Goal: Find specific page/section: Find specific page/section

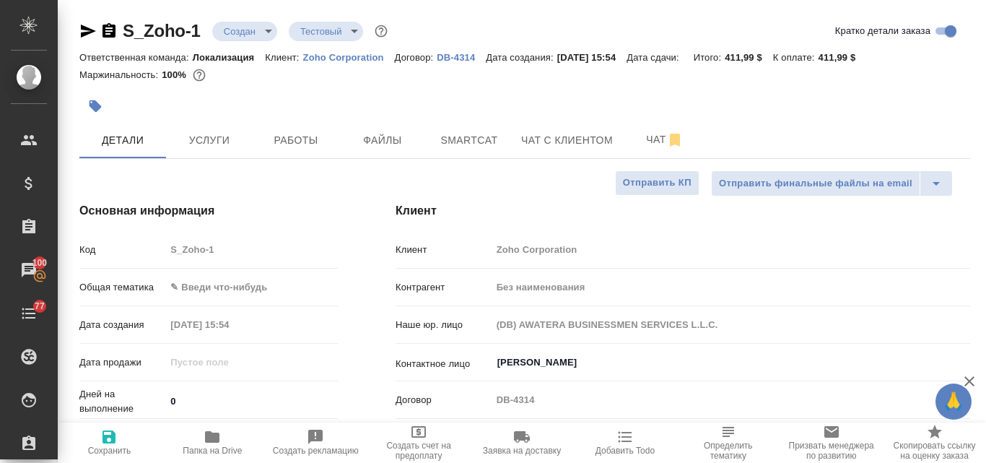
select select "RU"
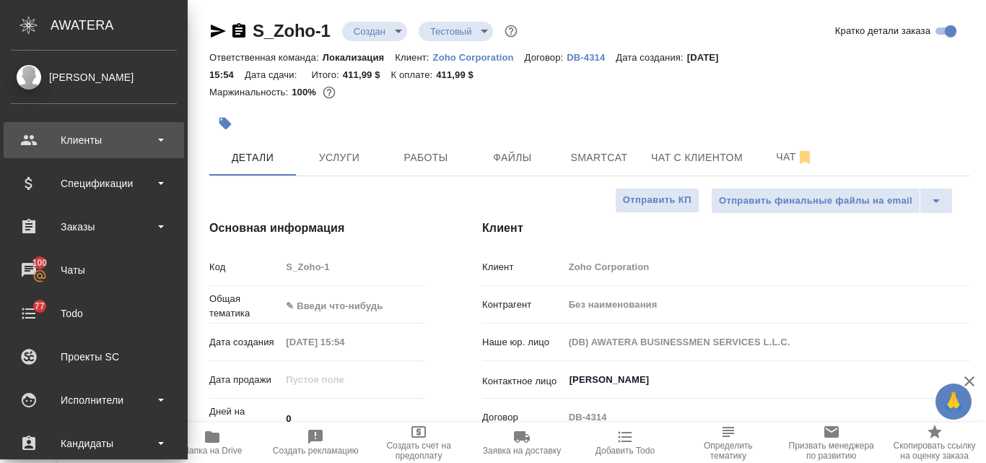
click at [82, 142] on div "Клиенты" at bounding box center [94, 140] width 166 height 22
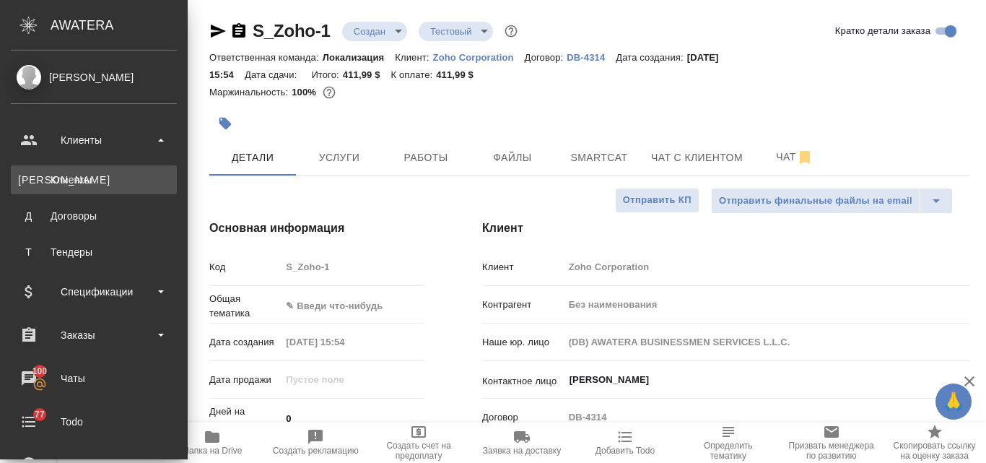
click at [90, 184] on div "Клиенты" at bounding box center [94, 180] width 152 height 14
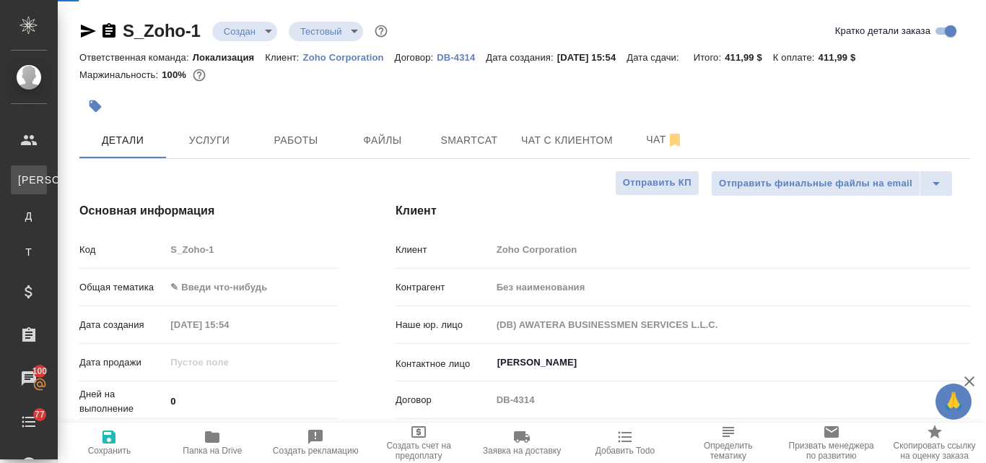
select select "RU"
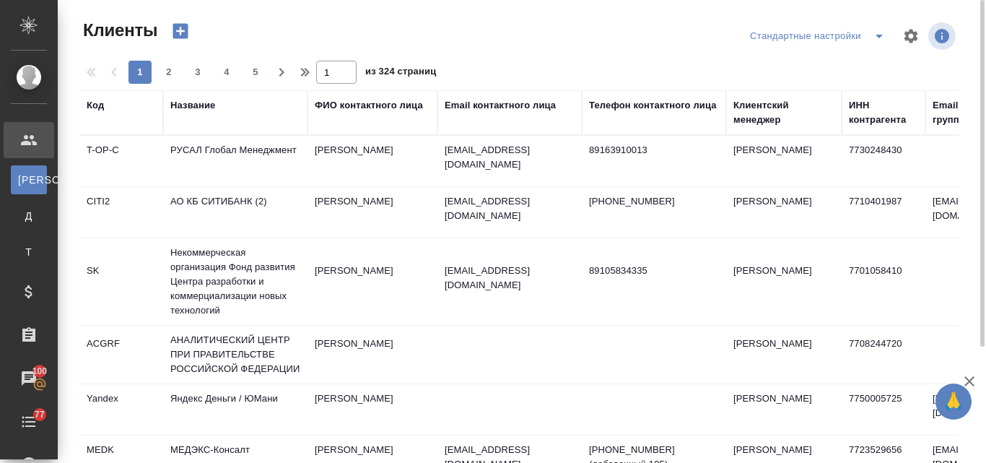
click at [205, 126] on div "Название" at bounding box center [235, 112] width 130 height 29
click at [196, 112] on div "Название" at bounding box center [192, 105] width 45 height 14
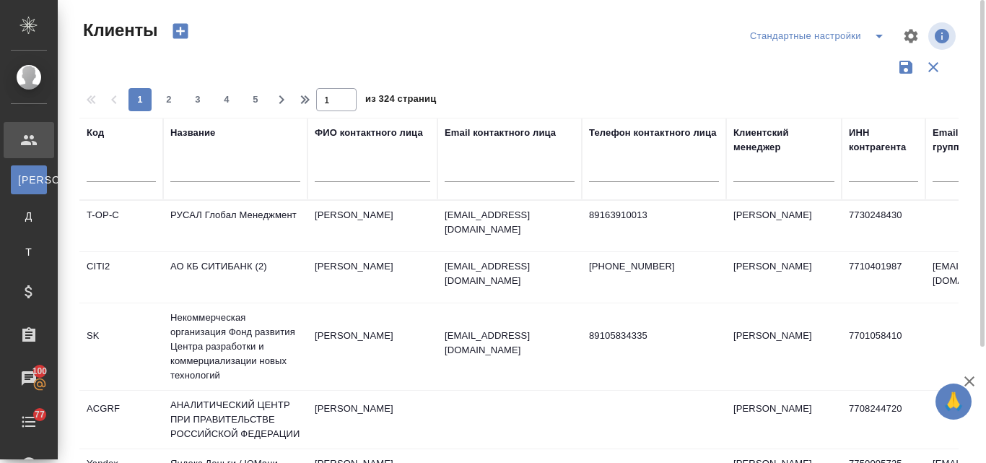
click at [189, 164] on input "text" at bounding box center [235, 173] width 130 height 18
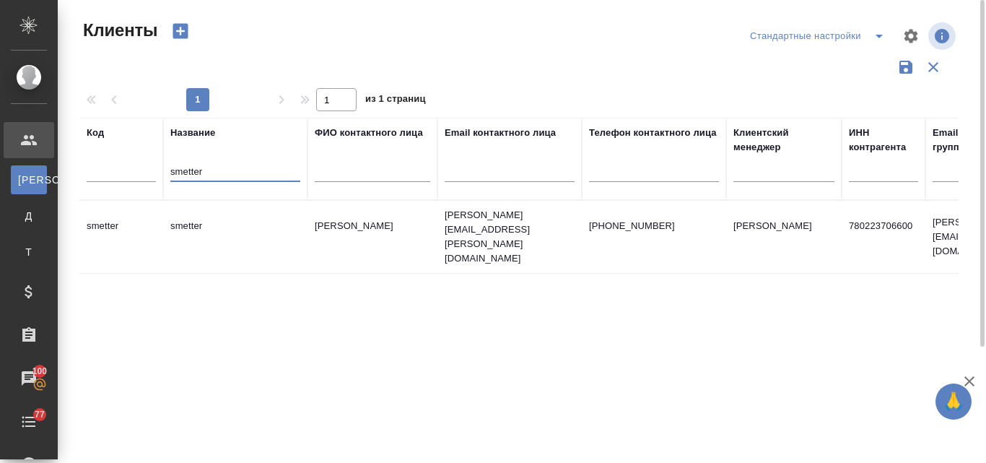
type input "smetter"
click at [206, 228] on td "smetter" at bounding box center [235, 237] width 144 height 51
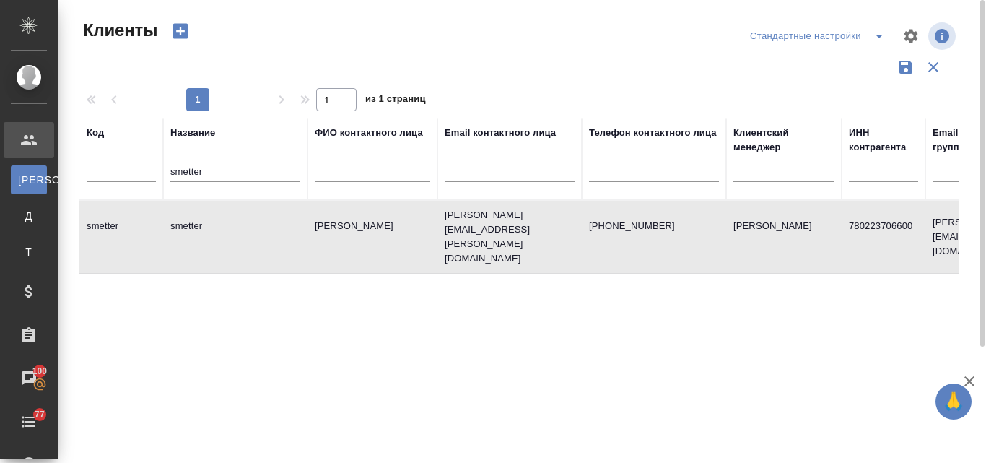
click at [206, 228] on td "smetter" at bounding box center [235, 237] width 144 height 51
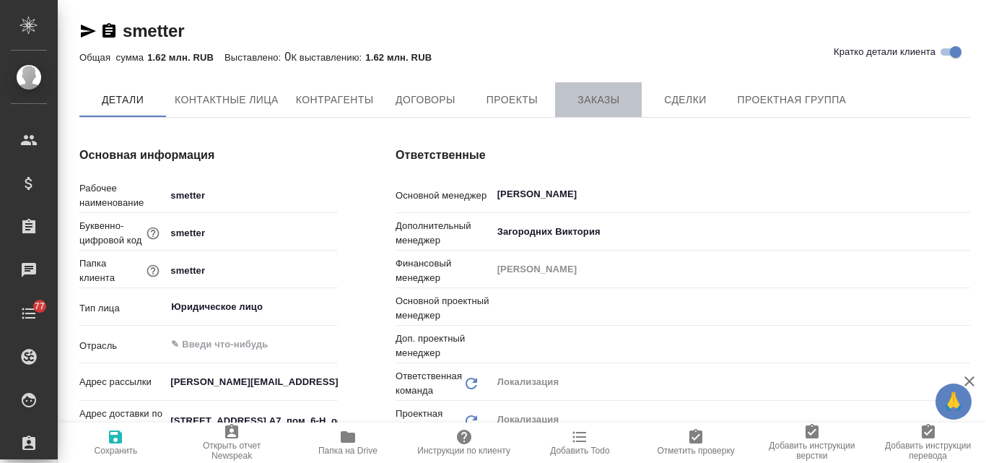
click at [574, 96] on span "Заказы" at bounding box center [598, 100] width 69 height 18
type input "[PERSON_NAME]"
type input "Третьякова Ольга"
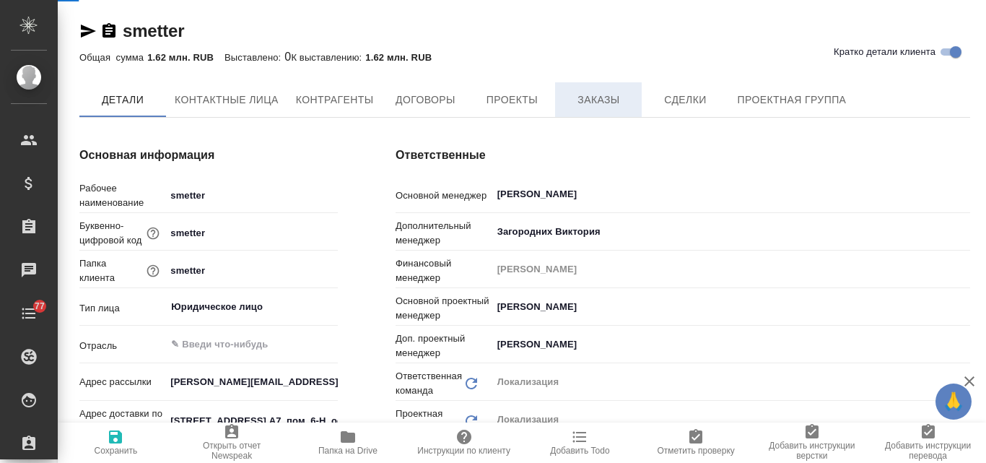
type textarea "x"
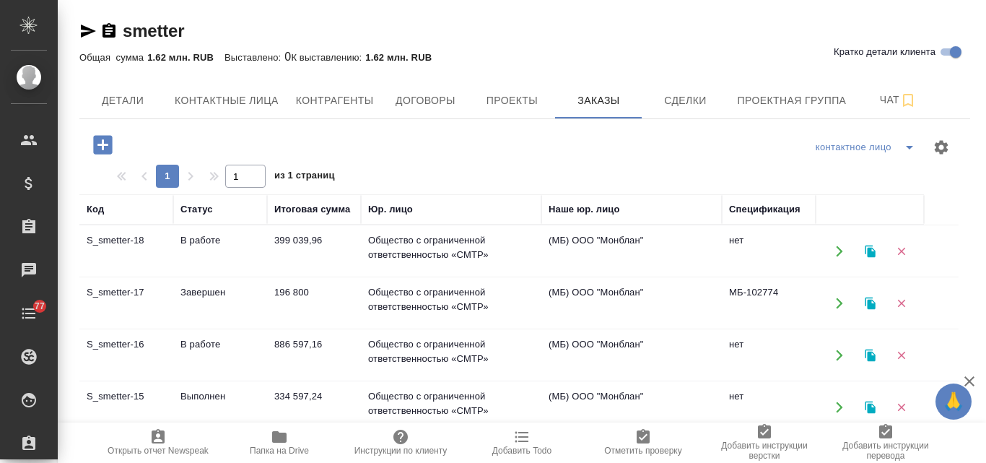
click at [226, 346] on td "В работе" at bounding box center [220, 355] width 94 height 51
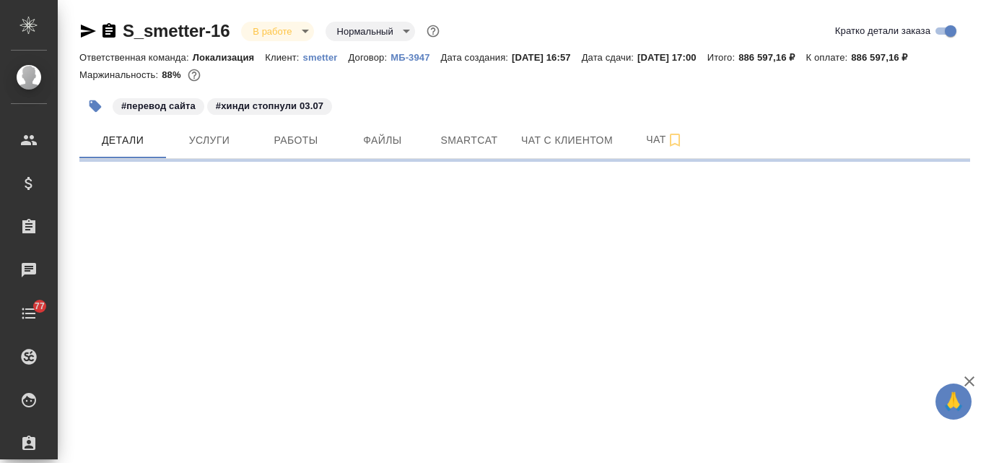
select select "RU"
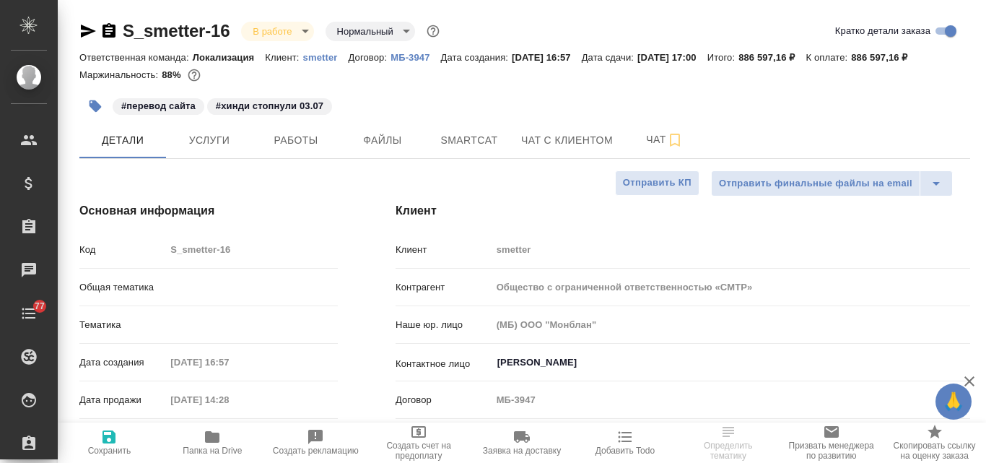
type textarea "x"
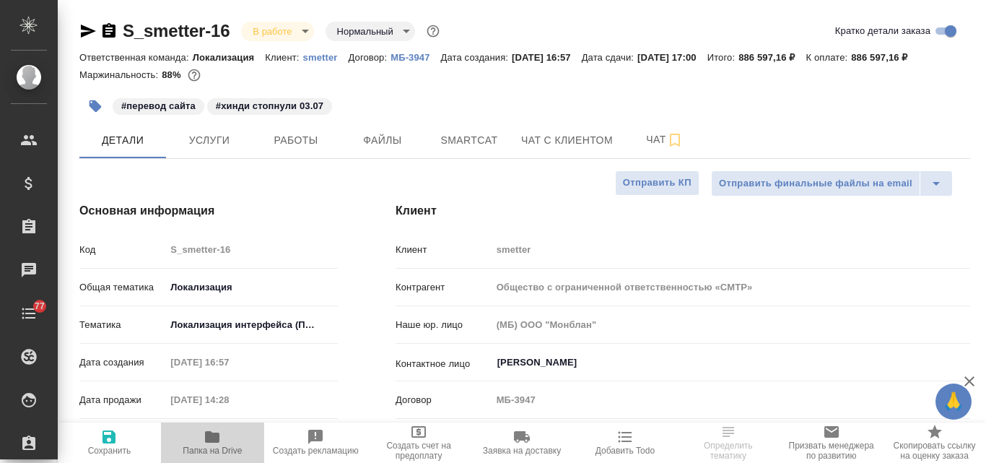
click at [225, 446] on span "Папка на Drive" at bounding box center [212, 451] width 59 height 10
type textarea "x"
select select "RU"
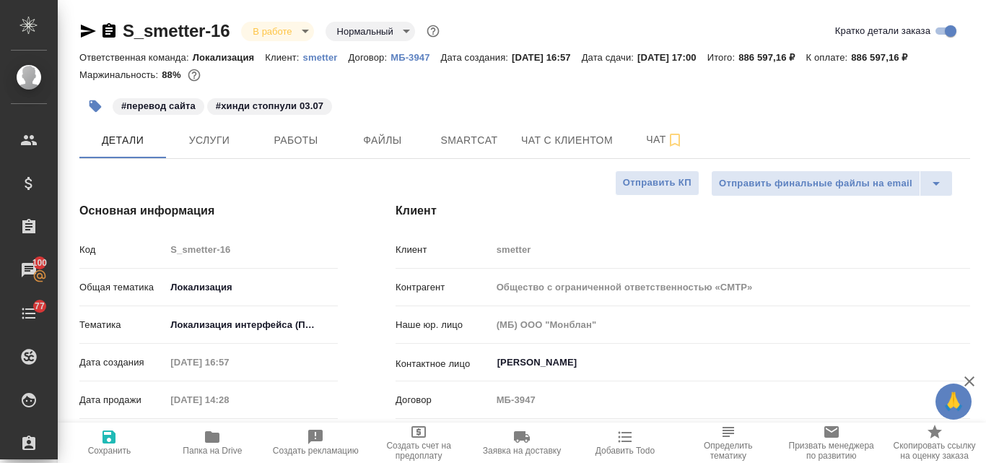
type textarea "x"
